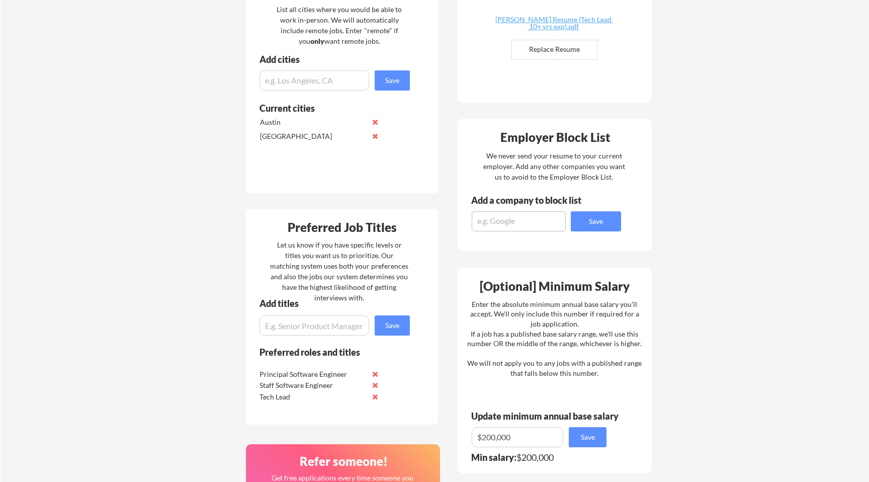
scroll to position [294, 0]
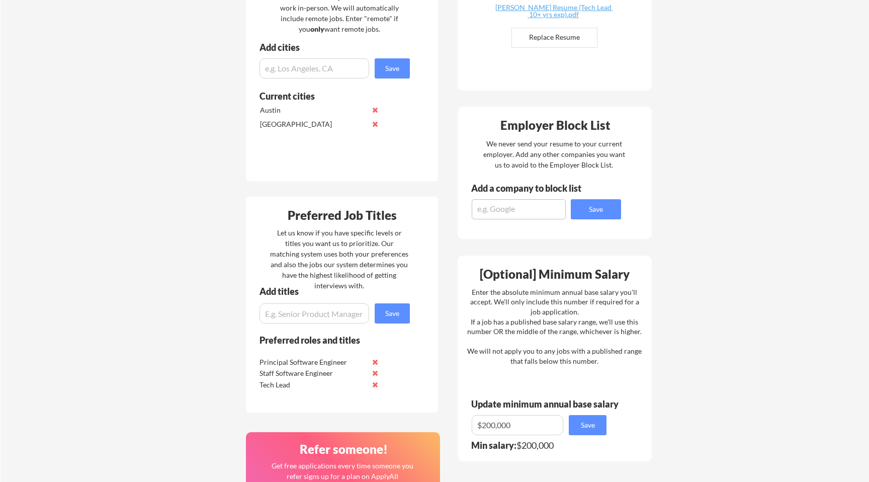
click at [528, 209] on textarea at bounding box center [519, 209] width 94 height 20
type textarea "Indeed"
click at [602, 210] on button "Save" at bounding box center [596, 209] width 50 height 20
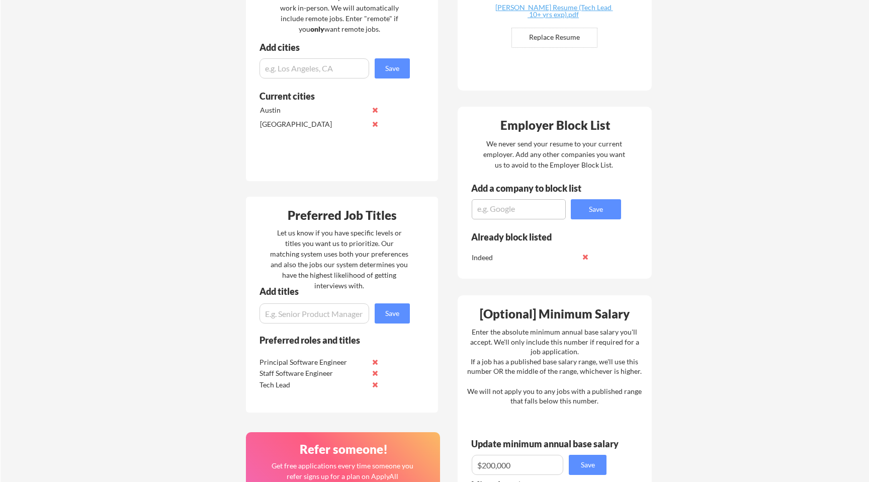
click at [510, 210] on textarea at bounding box center [519, 209] width 94 height 20
type textarea "Salesforce"
click at [588, 210] on button "Save" at bounding box center [596, 209] width 50 height 20
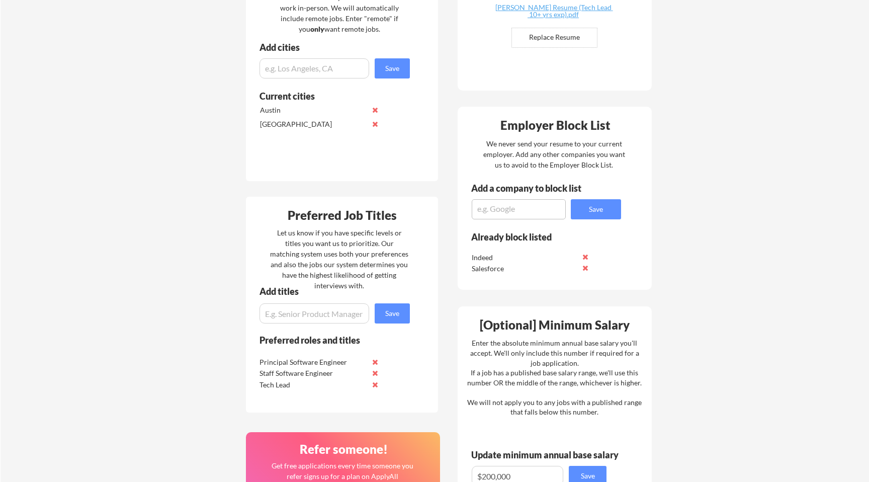
click at [533, 210] on textarea at bounding box center [519, 209] width 94 height 20
type textarea "Rippling"
click at [583, 210] on button "Save" at bounding box center [596, 209] width 50 height 20
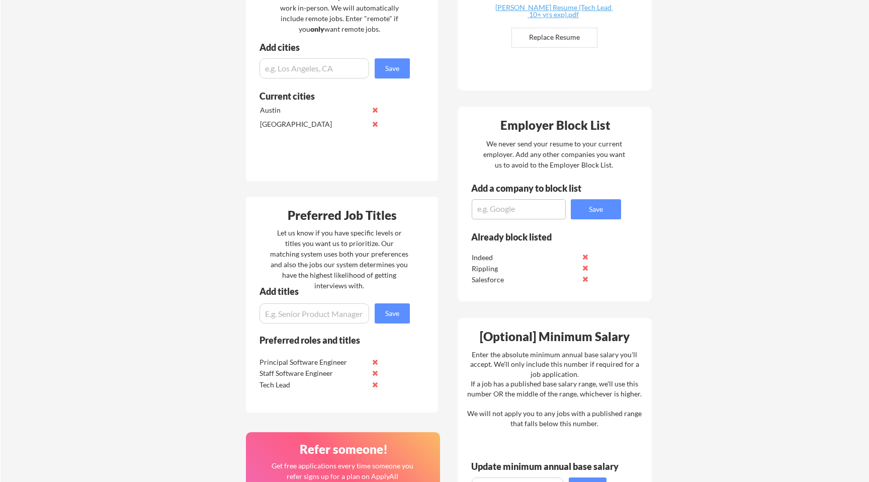
click at [536, 216] on textarea at bounding box center [519, 209] width 94 height 20
type textarea "Meta"
click at [600, 219] on div "Employer Block List We never send your resume to your current employer. Add any…" at bounding box center [555, 204] width 194 height 195
click at [604, 208] on button "Save" at bounding box center [596, 209] width 50 height 20
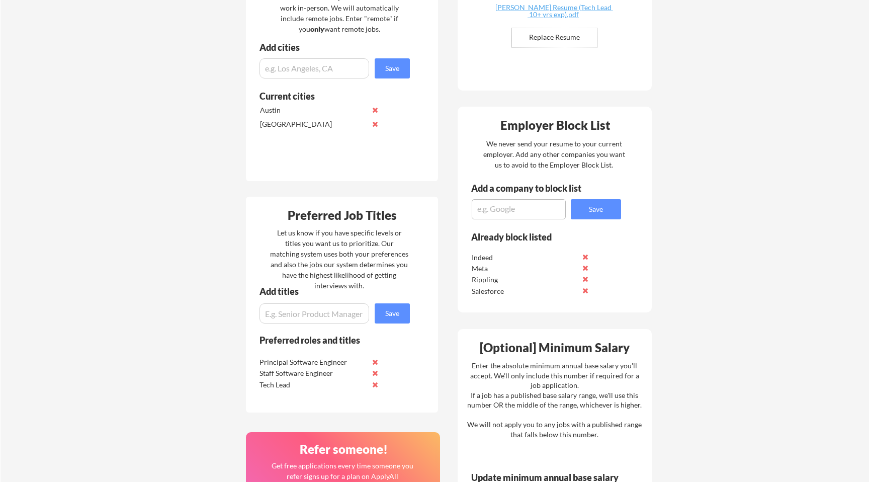
click at [527, 213] on textarea at bounding box center [519, 209] width 94 height 20
type textarea "Amazon"
click at [592, 214] on button "Save" at bounding box center [596, 209] width 50 height 20
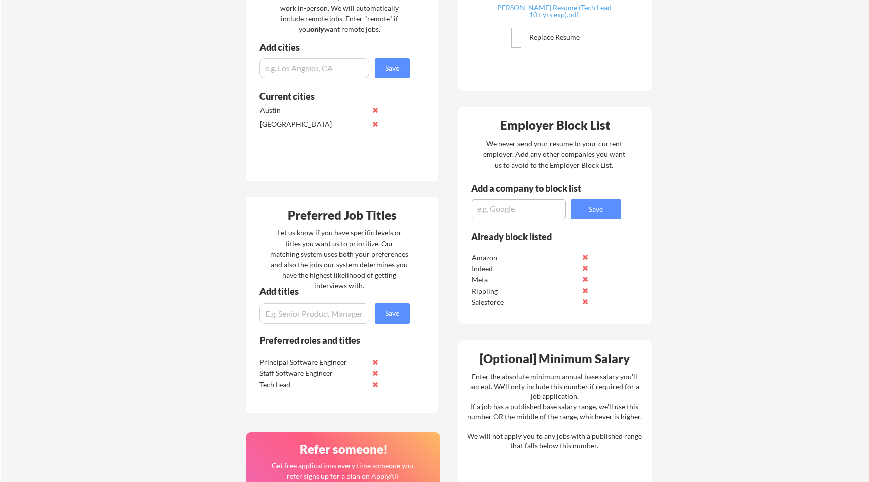
click at [532, 213] on textarea at bounding box center [519, 209] width 94 height 20
type textarea "Affirm"
click at [596, 211] on button "Save" at bounding box center [596, 209] width 50 height 20
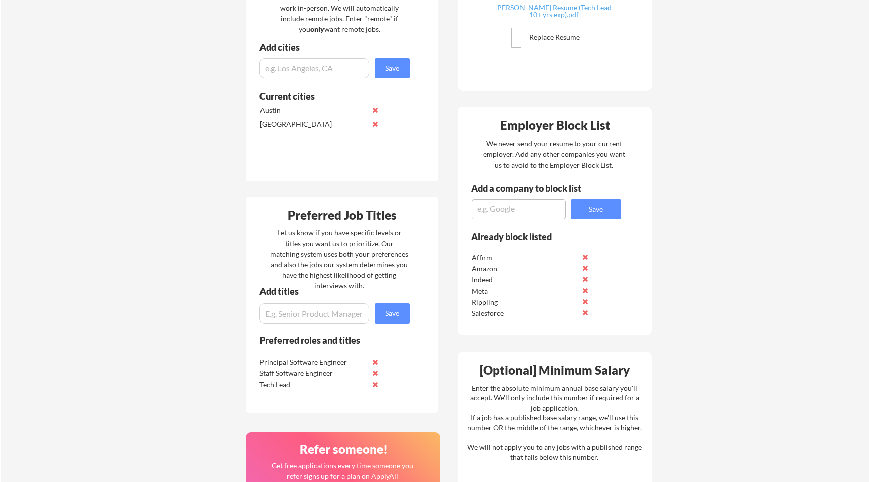
click at [523, 211] on textarea at bounding box center [519, 209] width 94 height 20
type textarea "Zoom"
click at [588, 202] on button "Save" at bounding box center [596, 209] width 50 height 20
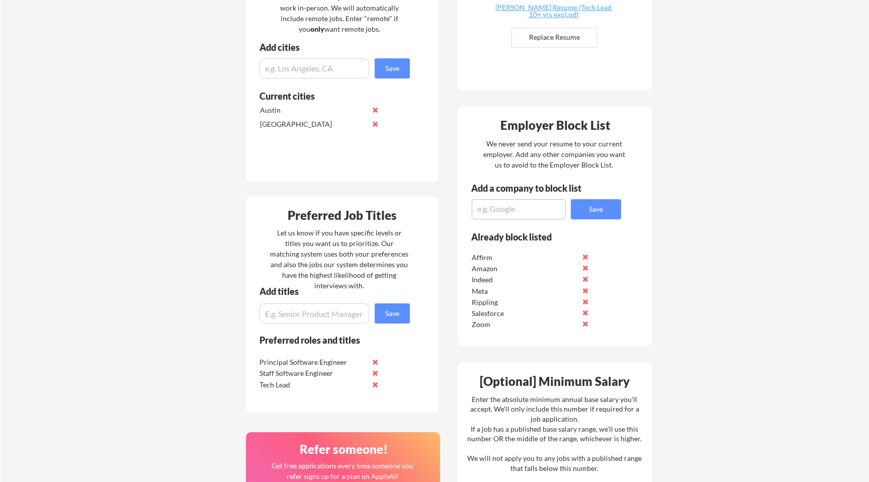
click at [511, 207] on textarea at bounding box center [519, 209] width 94 height 20
type textarea "Riot Games"
click at [590, 209] on button "Save" at bounding box center [596, 209] width 50 height 20
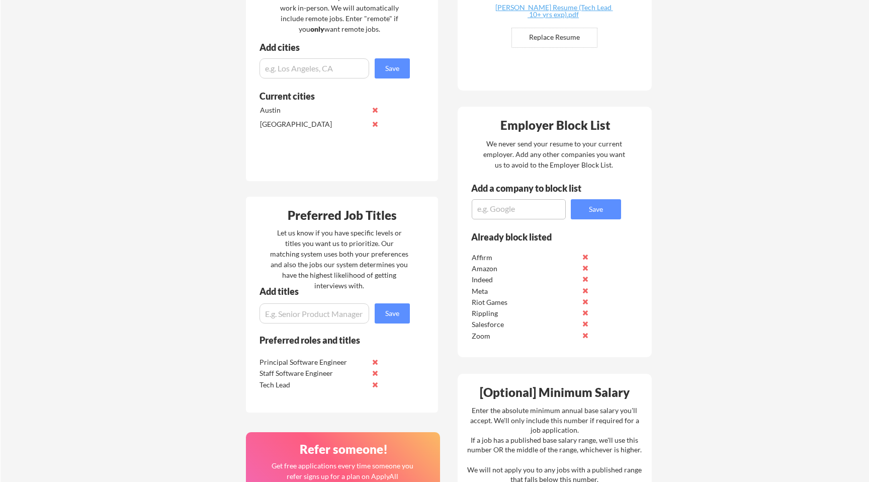
click at [531, 206] on textarea at bounding box center [519, 209] width 94 height 20
click at [522, 213] on textarea at bounding box center [519, 209] width 94 height 20
type textarea "Intuit"
click at [603, 210] on button "Save" at bounding box center [596, 209] width 50 height 20
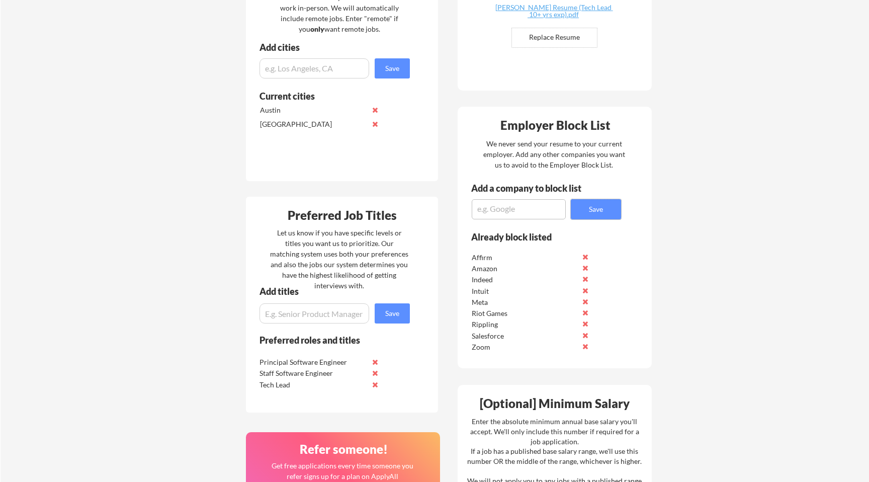
click at [510, 205] on textarea at bounding box center [519, 209] width 94 height 20
type textarea "MongoDB"
click at [599, 213] on button "Save" at bounding box center [596, 209] width 50 height 20
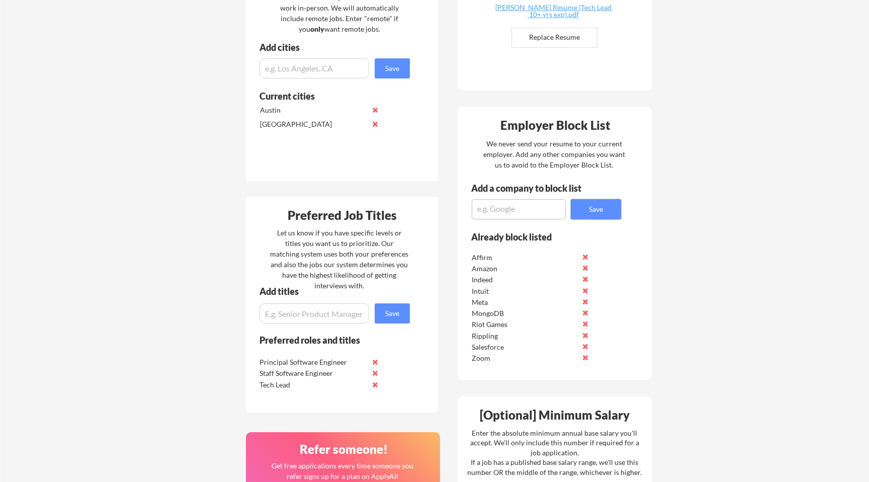
click at [533, 214] on textarea at bounding box center [519, 209] width 94 height 20
type textarea "Google"
click at [590, 212] on button "Save" at bounding box center [596, 209] width 50 height 20
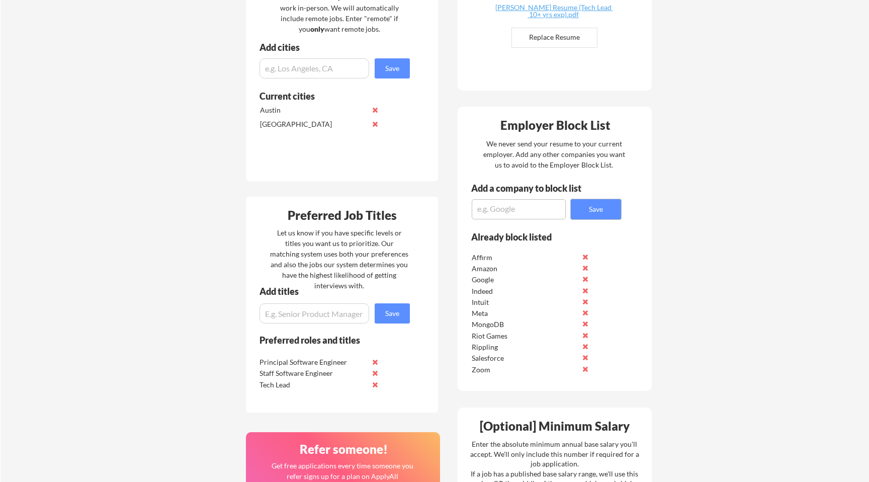
click at [513, 201] on textarea at bounding box center [519, 209] width 94 height 20
type textarea "Shopify"
click at [597, 204] on button "Save" at bounding box center [596, 209] width 50 height 20
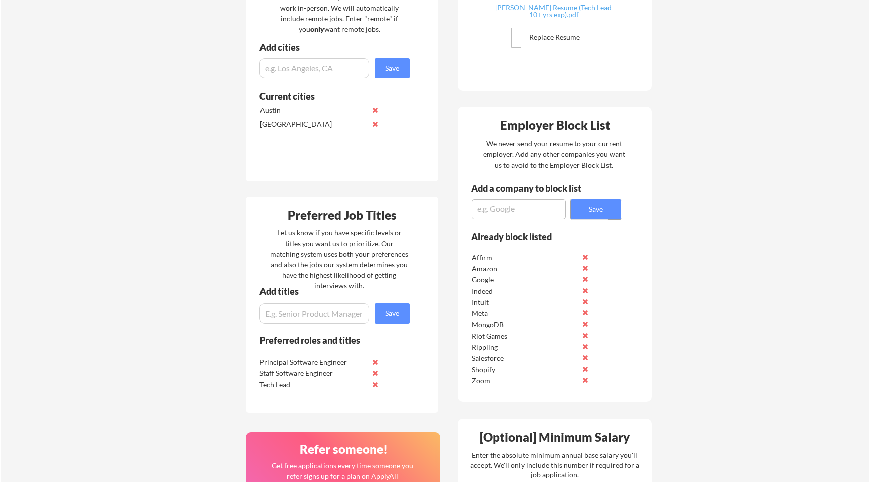
click at [530, 208] on textarea at bounding box center [519, 209] width 94 height 20
click at [529, 212] on textarea at bounding box center [519, 209] width 94 height 20
click at [531, 202] on textarea at bounding box center [519, 209] width 94 height 20
type textarea "SoFi"
click at [585, 205] on button "Save" at bounding box center [596, 209] width 50 height 20
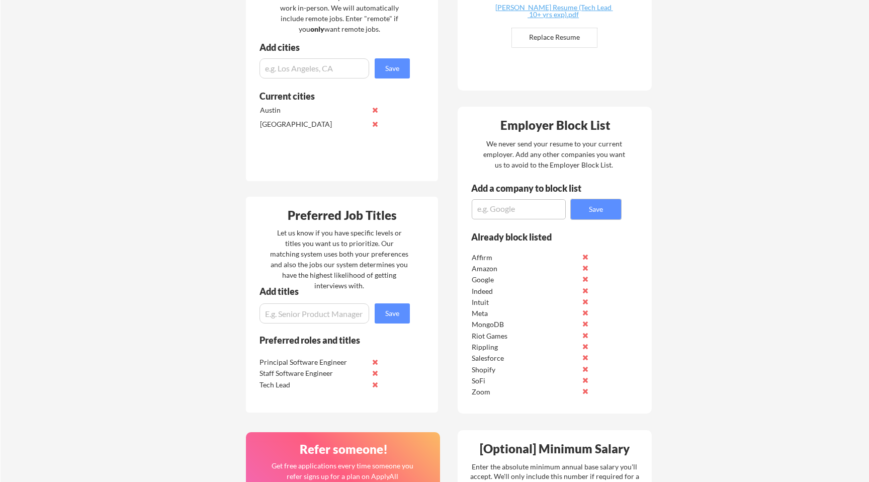
click at [533, 213] on textarea at bounding box center [519, 209] width 94 height 20
type textarea "Roblox"
click at [592, 206] on button "Save" at bounding box center [596, 209] width 50 height 20
click at [518, 205] on textarea at bounding box center [519, 209] width 94 height 20
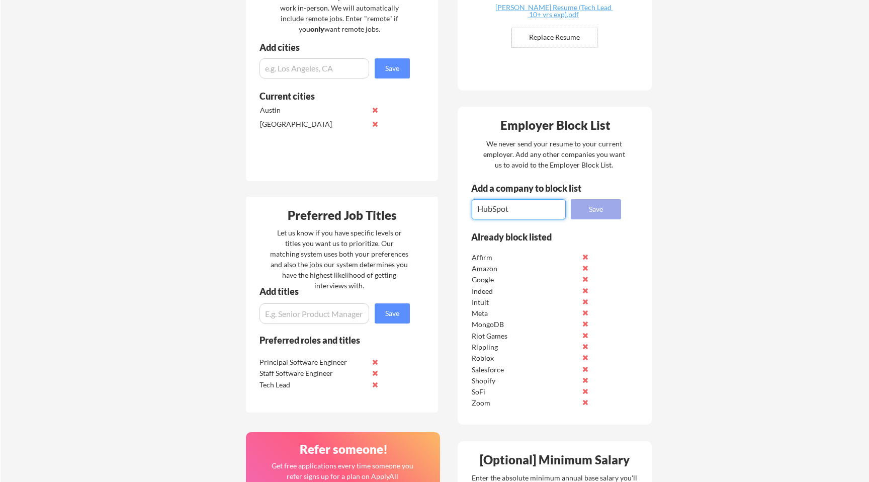
type textarea "HubSpot"
click at [593, 209] on button "Save" at bounding box center [596, 209] width 50 height 20
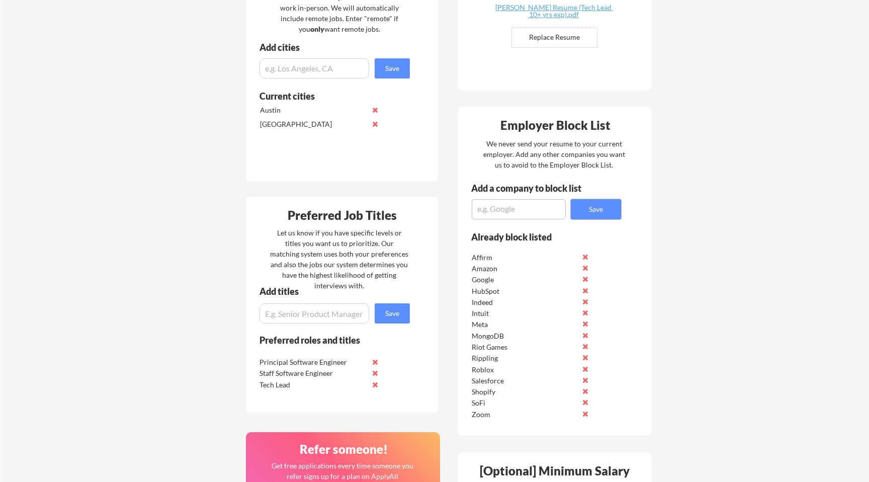
click at [528, 212] on textarea at bounding box center [519, 209] width 94 height 20
type textarea "OpenAI"
click at [601, 213] on button "Save" at bounding box center [596, 209] width 50 height 20
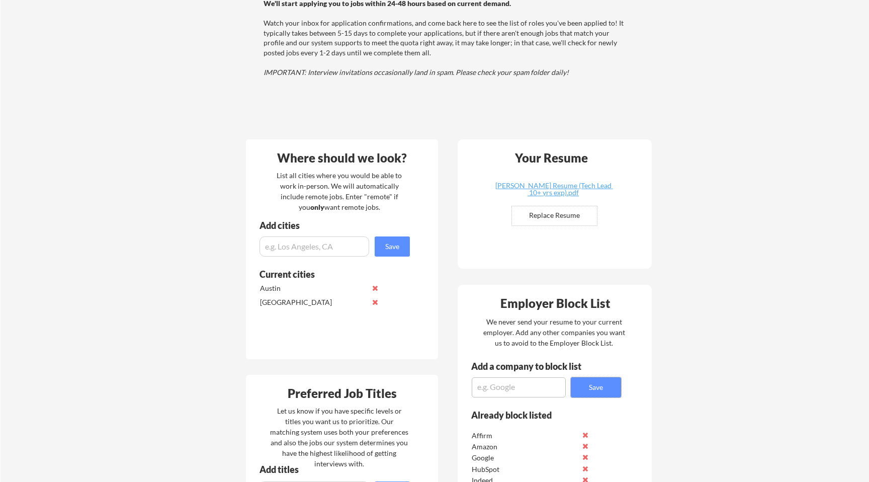
scroll to position [0, 0]
